Goal: Find specific page/section: Find specific page/section

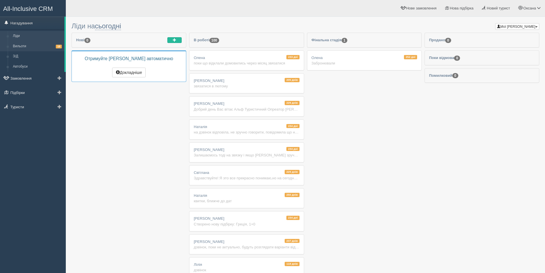
click at [24, 45] on link "Вильоти 18" at bounding box center [37, 46] width 54 height 10
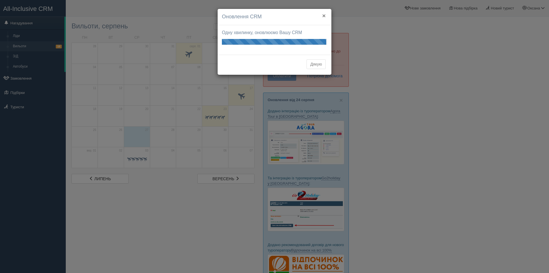
click at [324, 15] on button "×" at bounding box center [323, 16] width 3 height 6
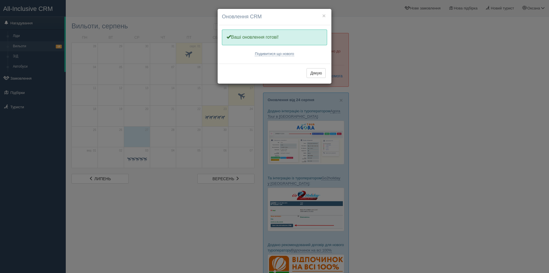
click at [319, 17] on h4 "Оновлення CRM" at bounding box center [274, 16] width 105 height 7
click at [325, 15] on button "×" at bounding box center [323, 16] width 3 height 6
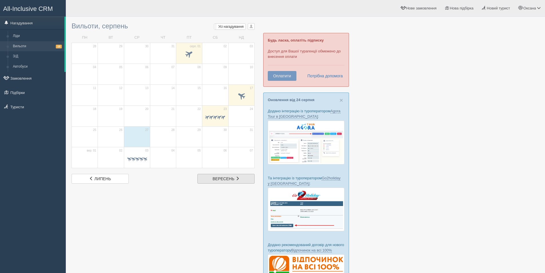
click at [227, 178] on span "вересень" at bounding box center [224, 178] width 22 height 5
